Goal: Task Accomplishment & Management: Use online tool/utility

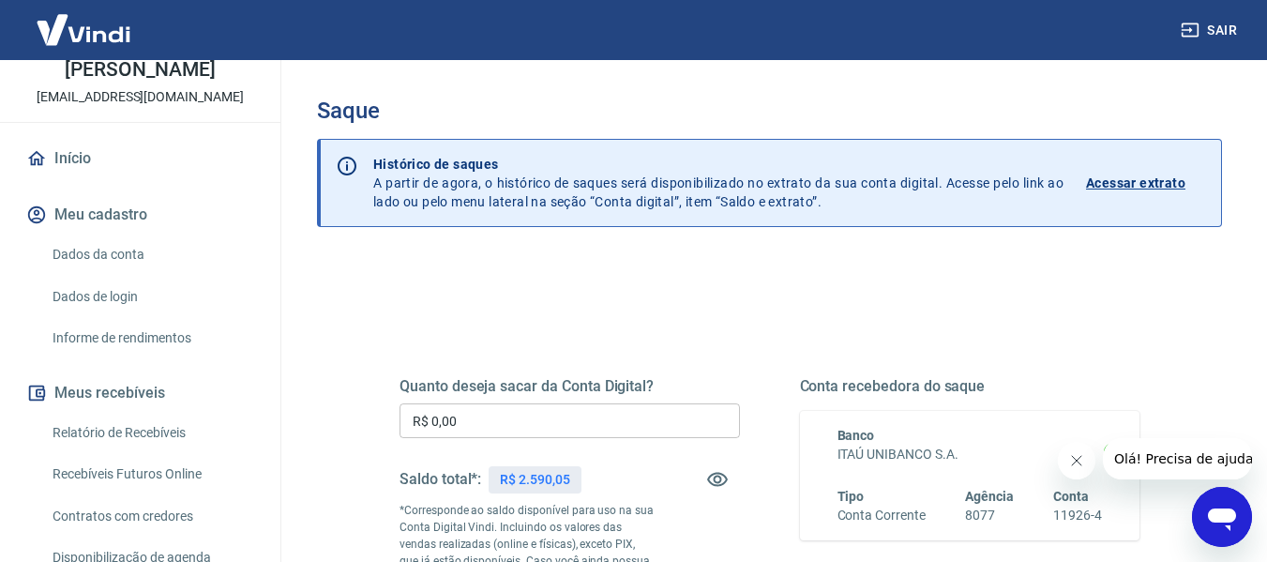
scroll to position [188, 0]
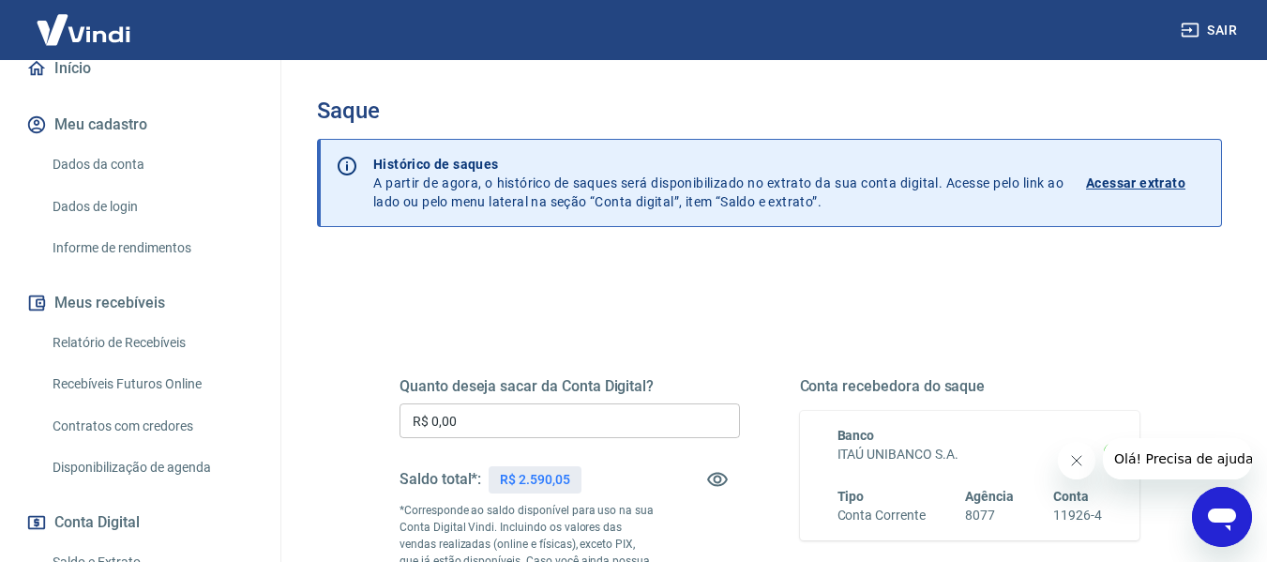
click at [130, 393] on link "Recebíveis Futuros Online" at bounding box center [151, 384] width 213 height 38
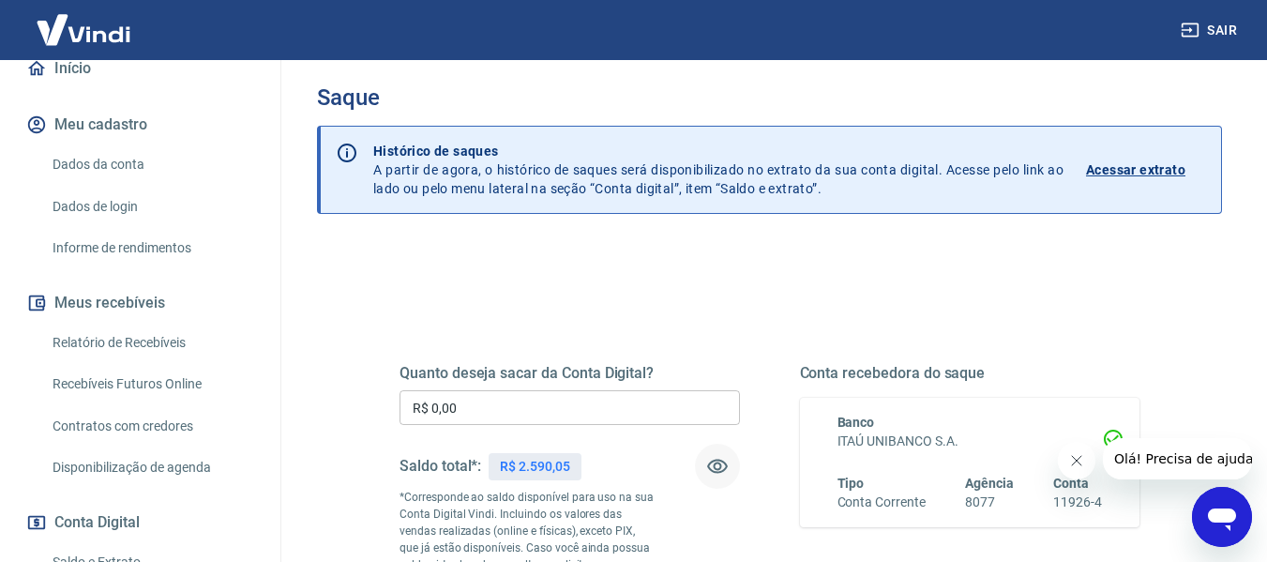
scroll to position [375, 0]
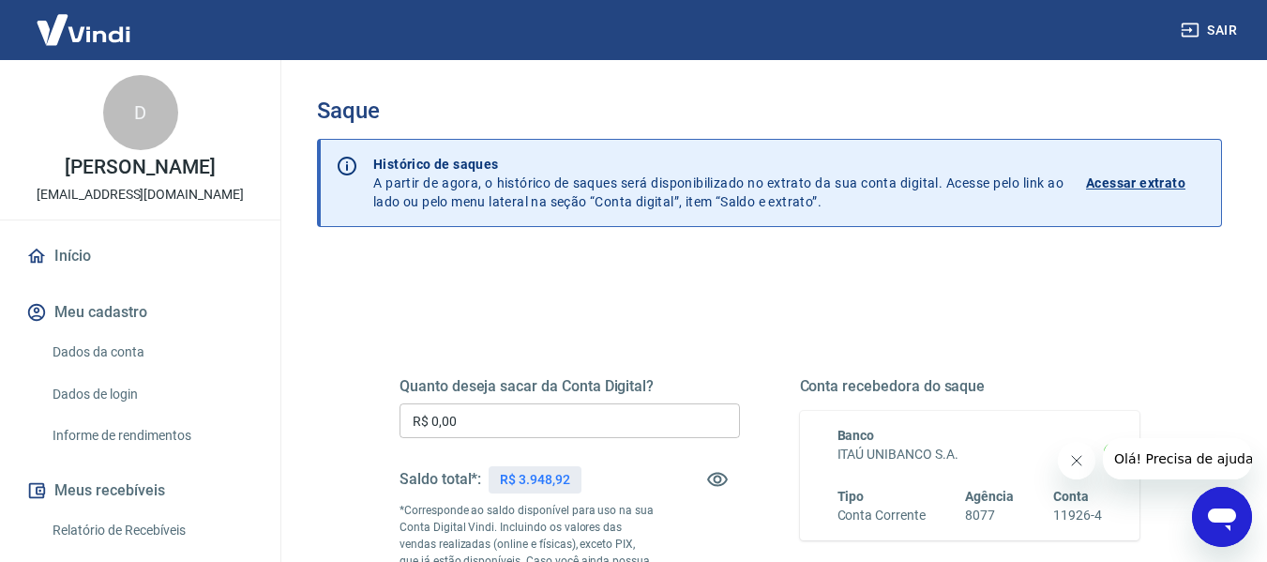
click at [641, 414] on input "R$ 0,00" at bounding box center [569, 420] width 340 height 35
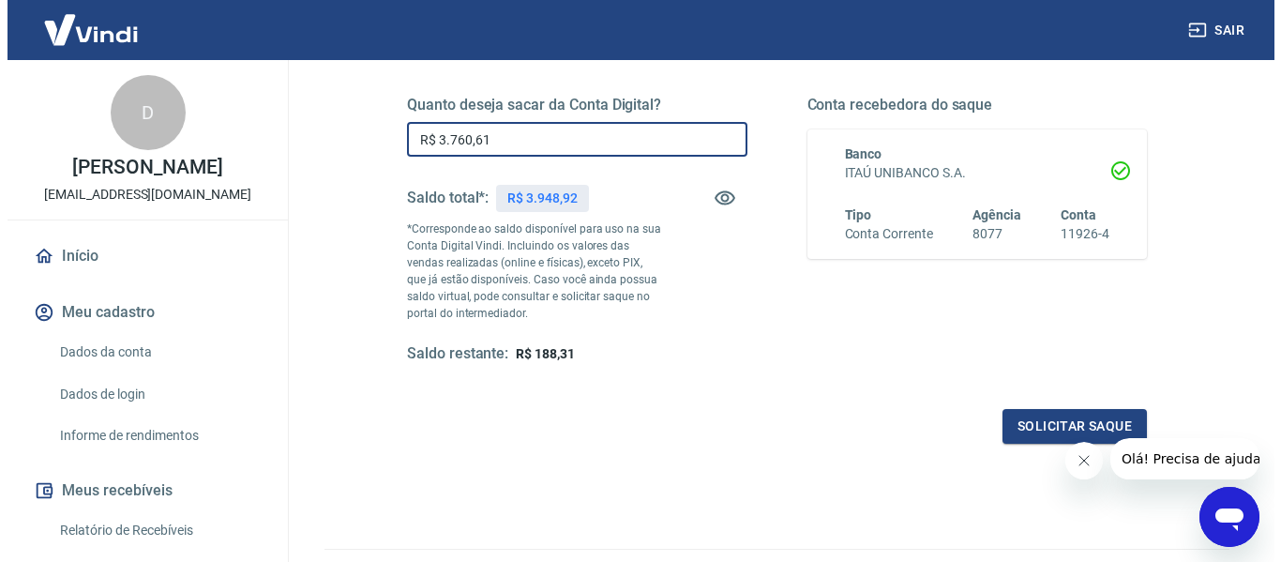
scroll to position [188, 0]
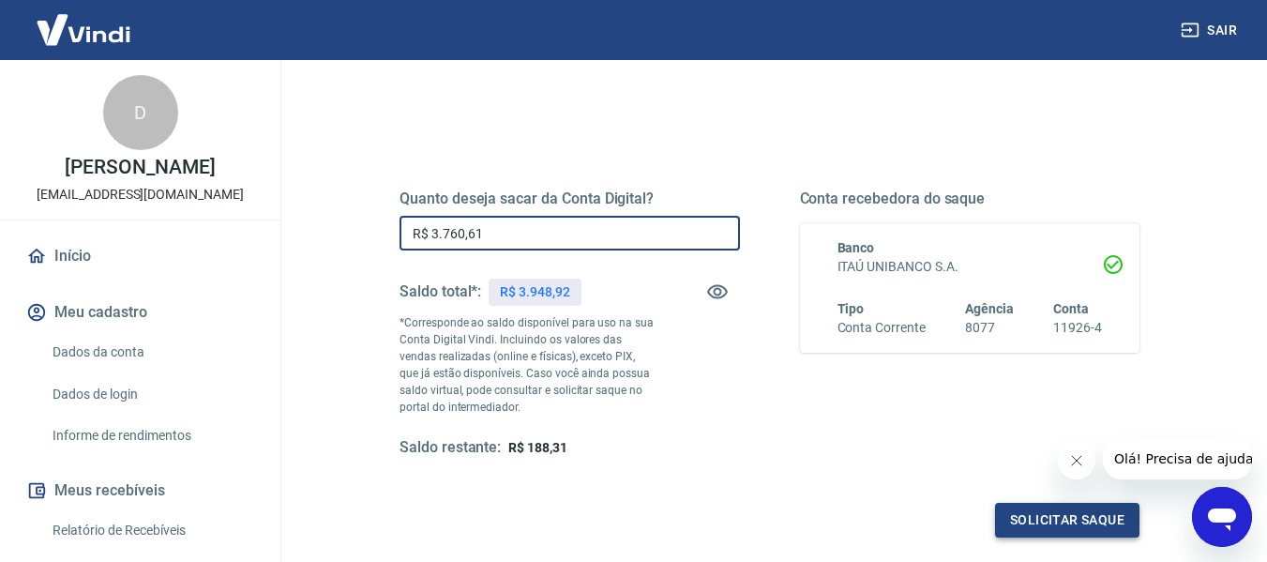
type input "R$ 3.760,61"
click at [1050, 513] on button "Solicitar saque" at bounding box center [1067, 520] width 144 height 35
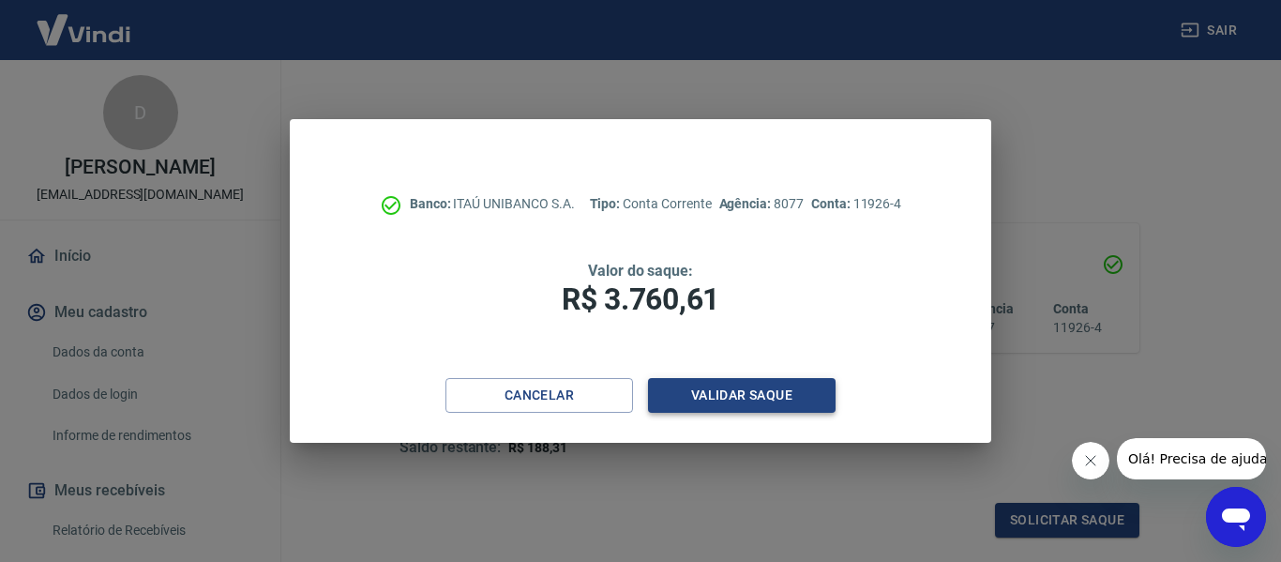
click at [768, 390] on button "Validar saque" at bounding box center [742, 395] width 188 height 35
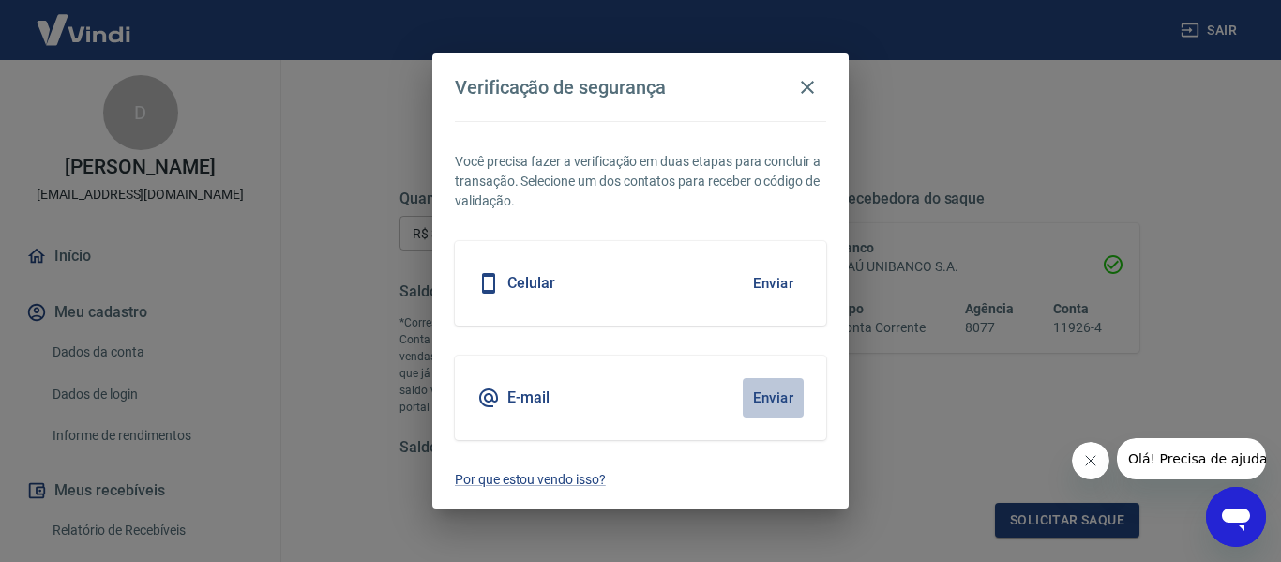
click at [776, 390] on button "Enviar" at bounding box center [773, 397] width 61 height 39
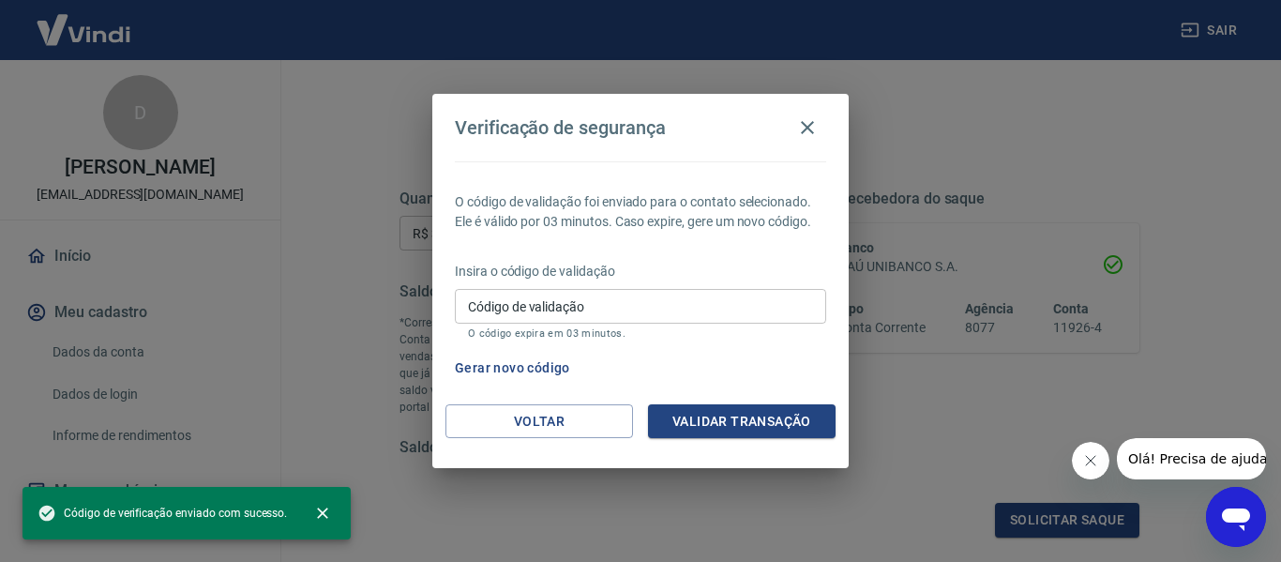
click at [627, 296] on input "Código de validação" at bounding box center [640, 306] width 371 height 35
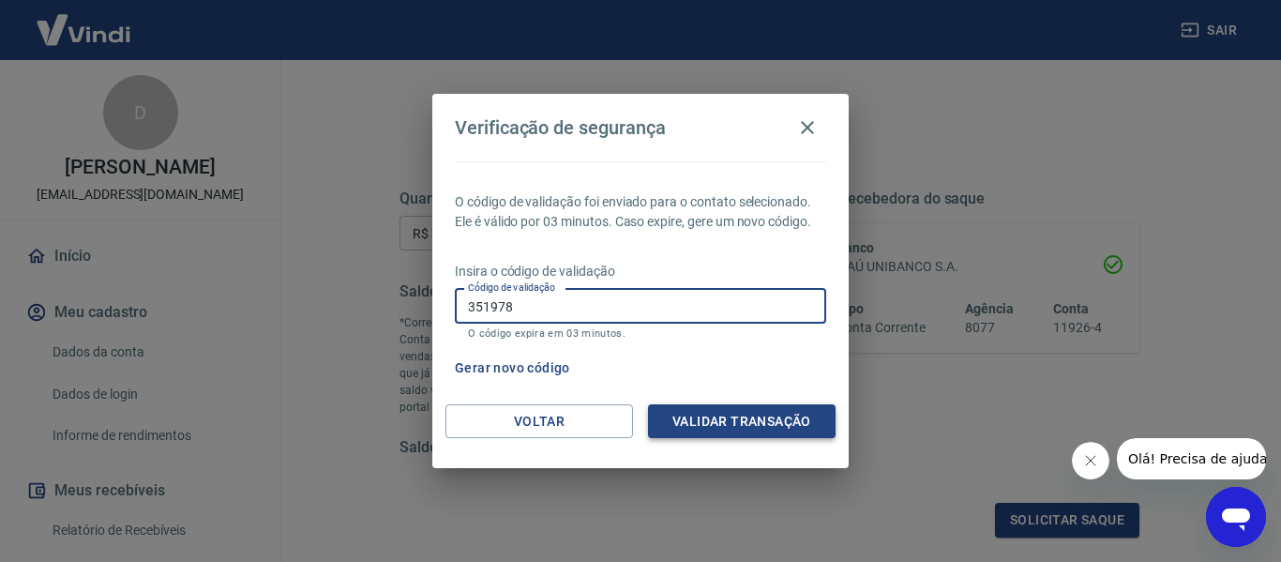
type input "351978"
click at [764, 412] on button "Validar transação" at bounding box center [742, 421] width 188 height 35
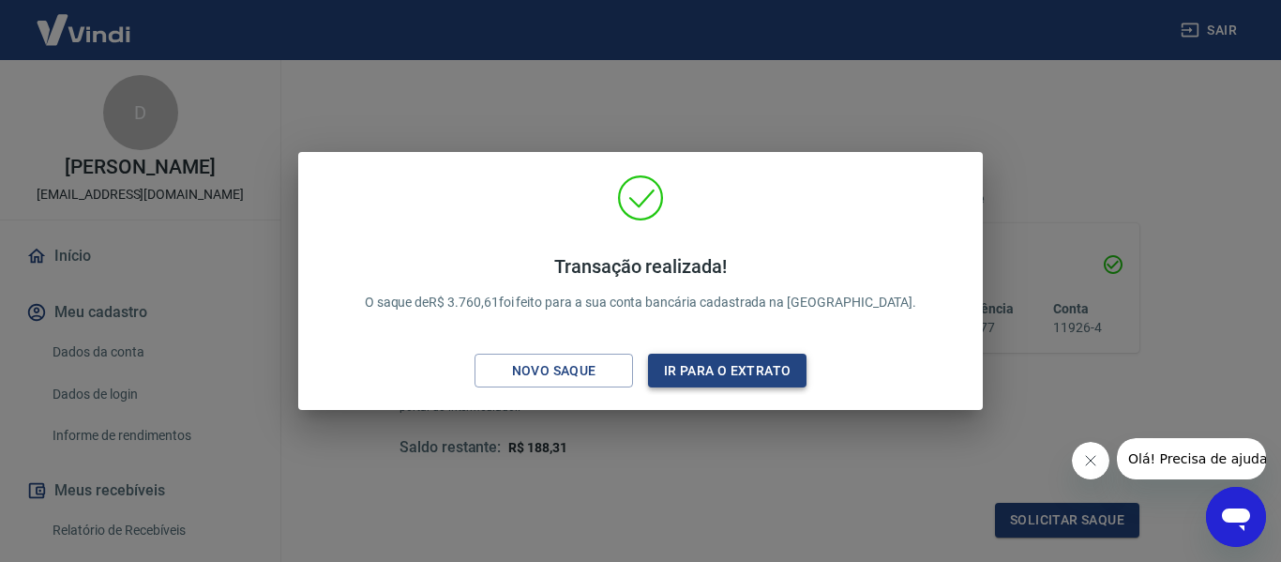
click at [759, 377] on button "Ir para o extrato" at bounding box center [727, 371] width 158 height 35
